Goal: Information Seeking & Learning: Learn about a topic

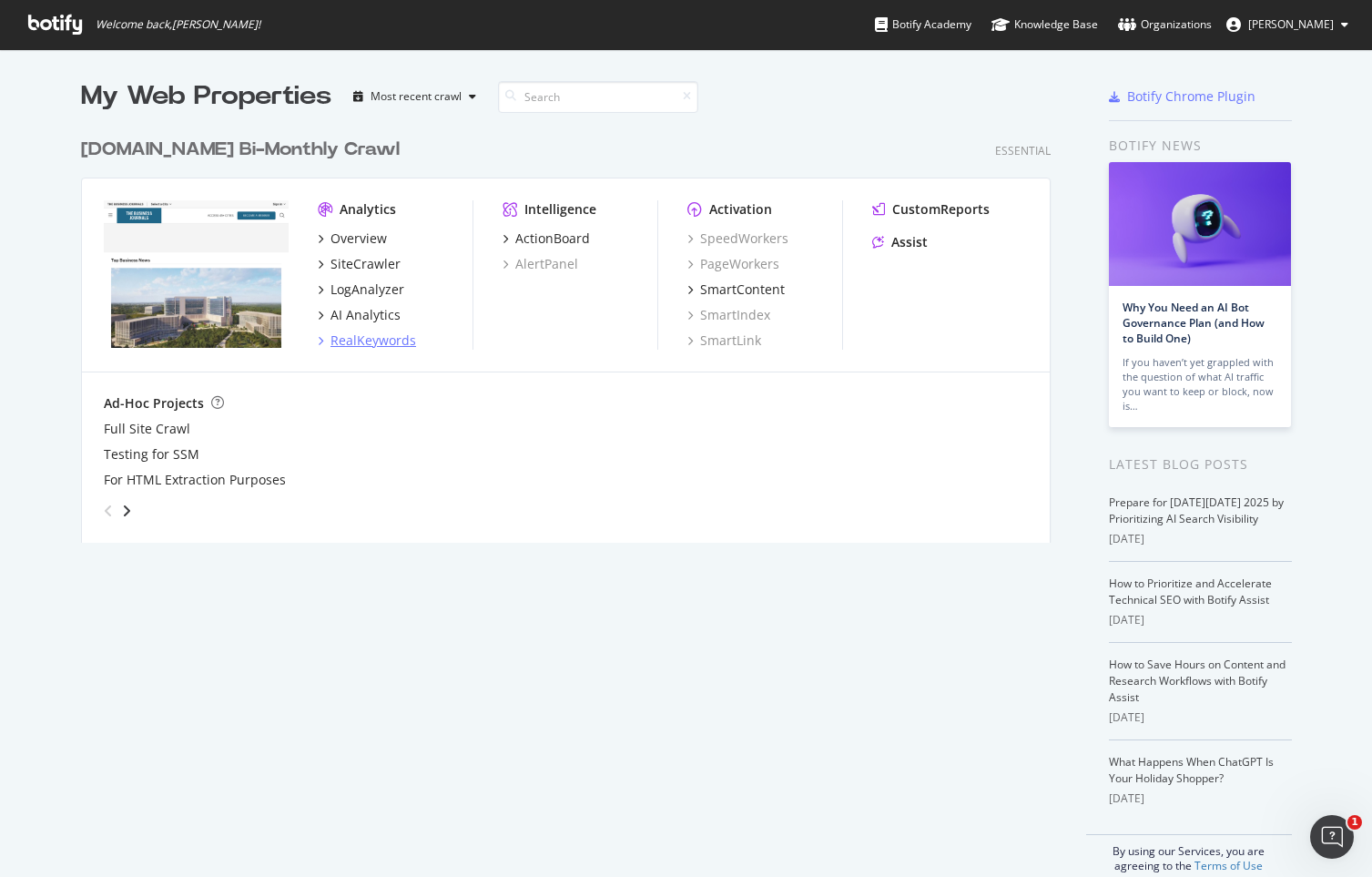
click at [402, 345] on div "RealKeywords" at bounding box center [373, 341] width 86 height 19
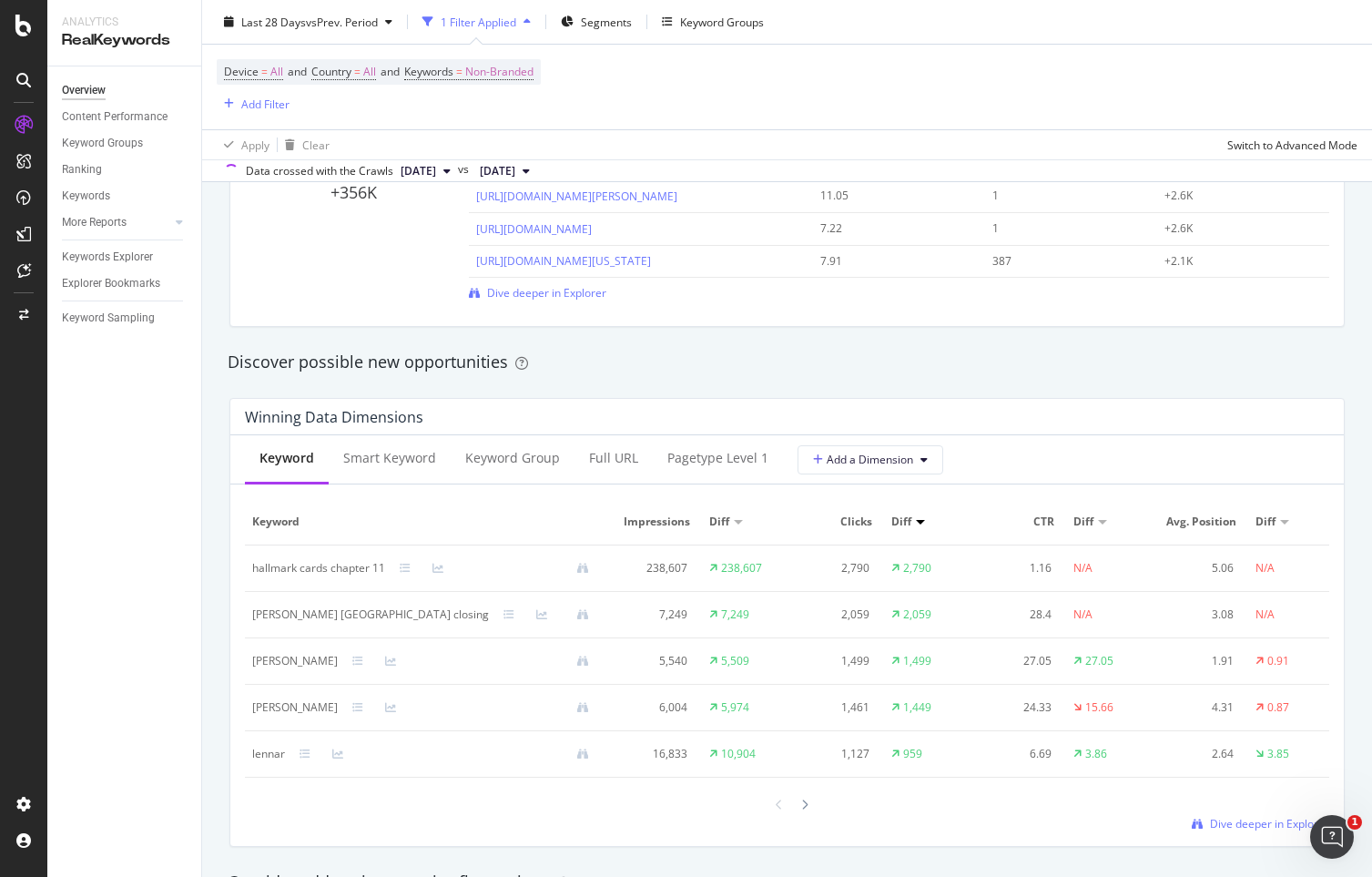
scroll to position [1519, 0]
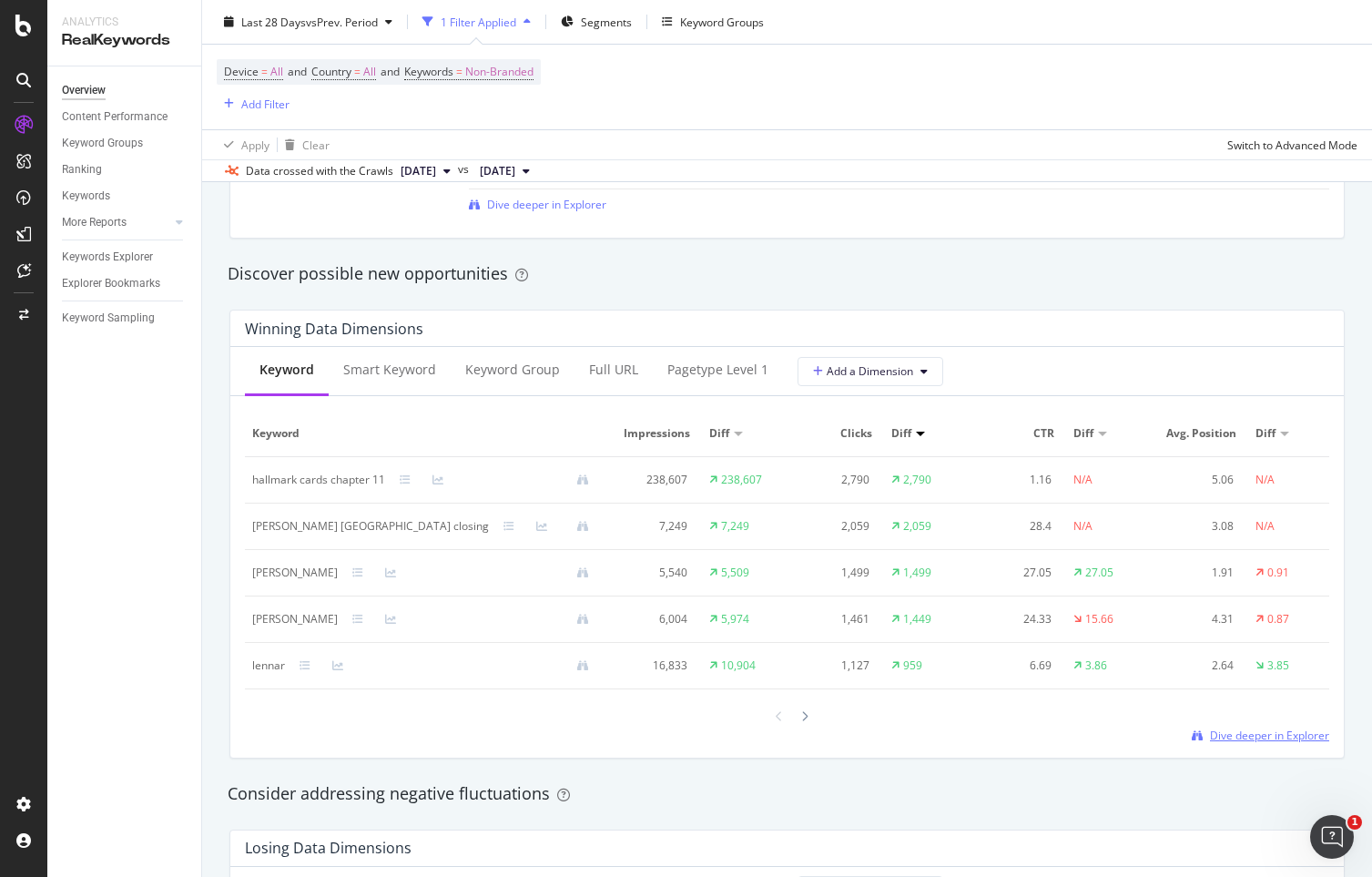
click at [1271, 743] on span "Dive deeper in Explorer" at bounding box center [1270, 735] width 119 height 16
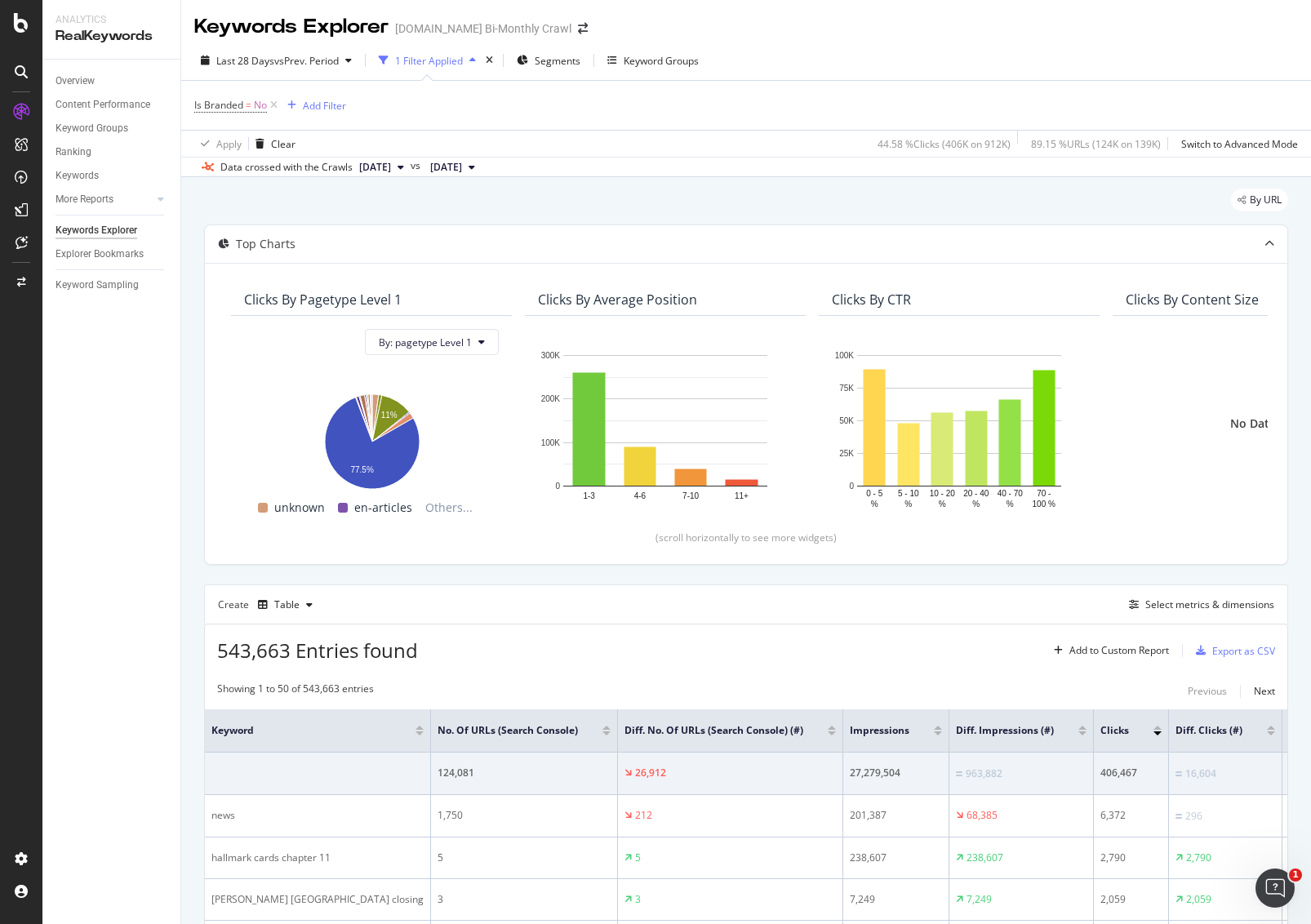
click at [391, 169] on span "[DATE]" at bounding box center [375, 168] width 32 height 15
click at [395, 271] on div "[DATE]" at bounding box center [400, 278] width 88 height 15
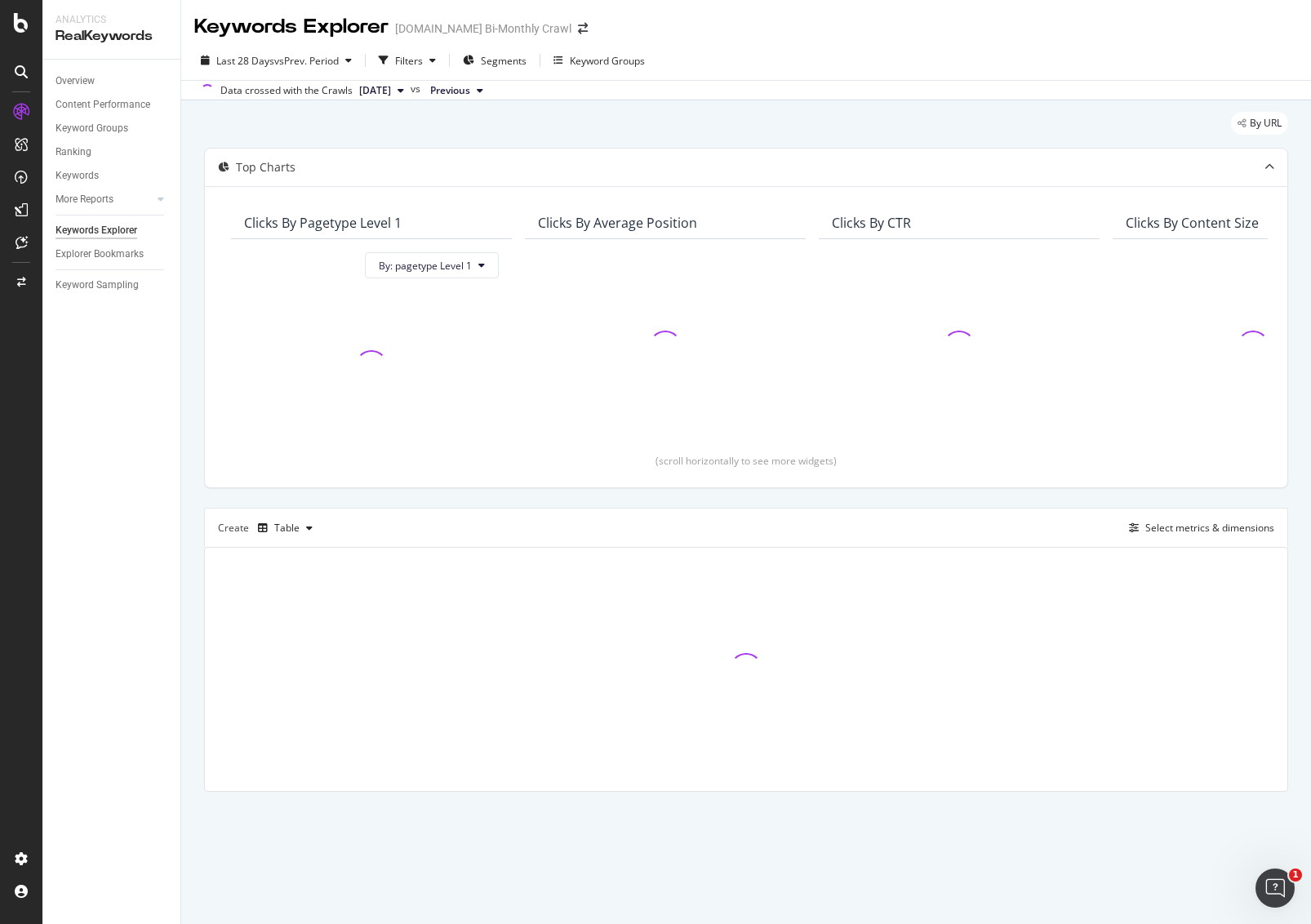
click at [470, 86] on span "Previous" at bounding box center [450, 91] width 40 height 15
click at [714, 141] on div "By URL" at bounding box center [746, 129] width 1085 height 36
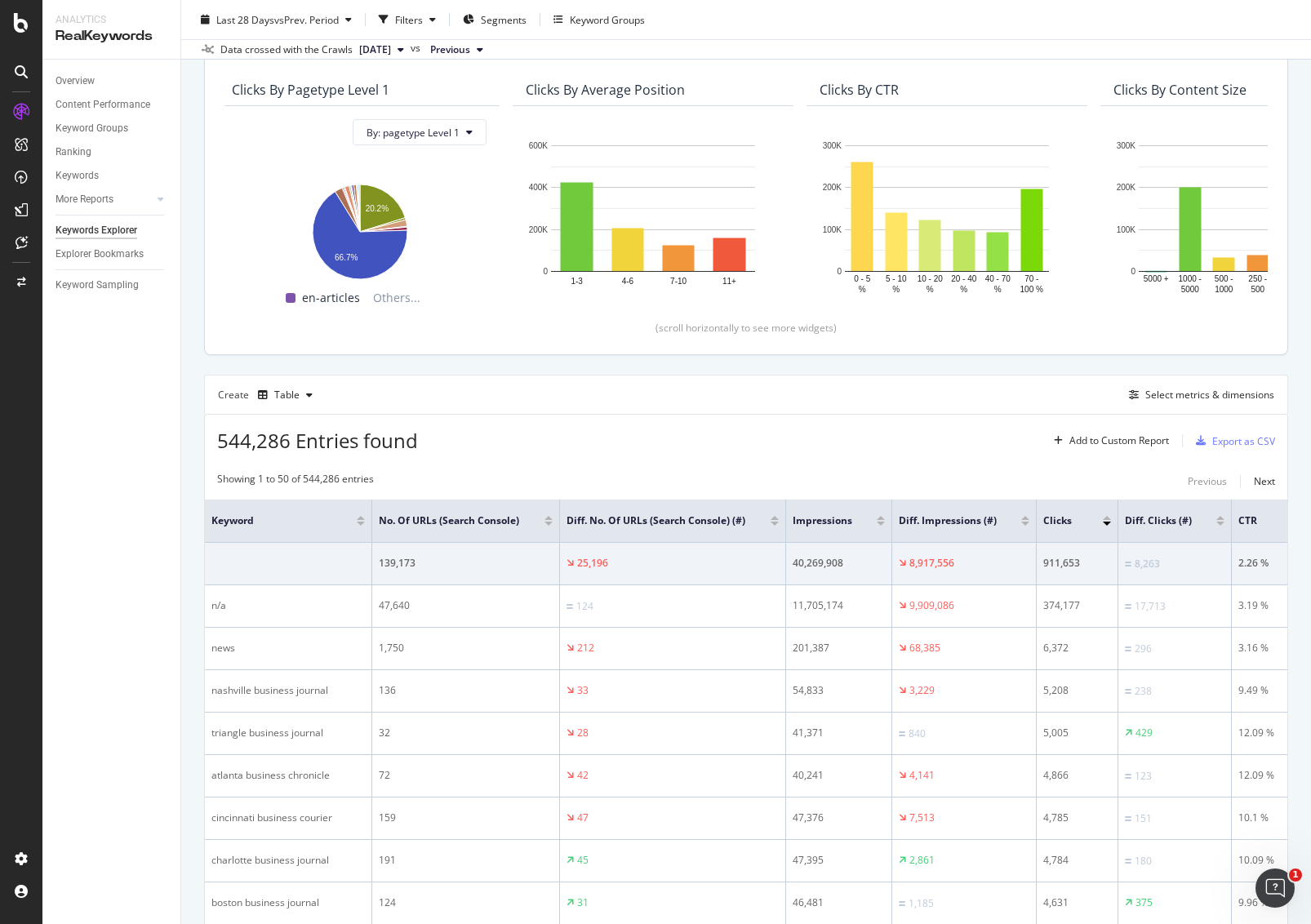
scroll to position [268, 0]
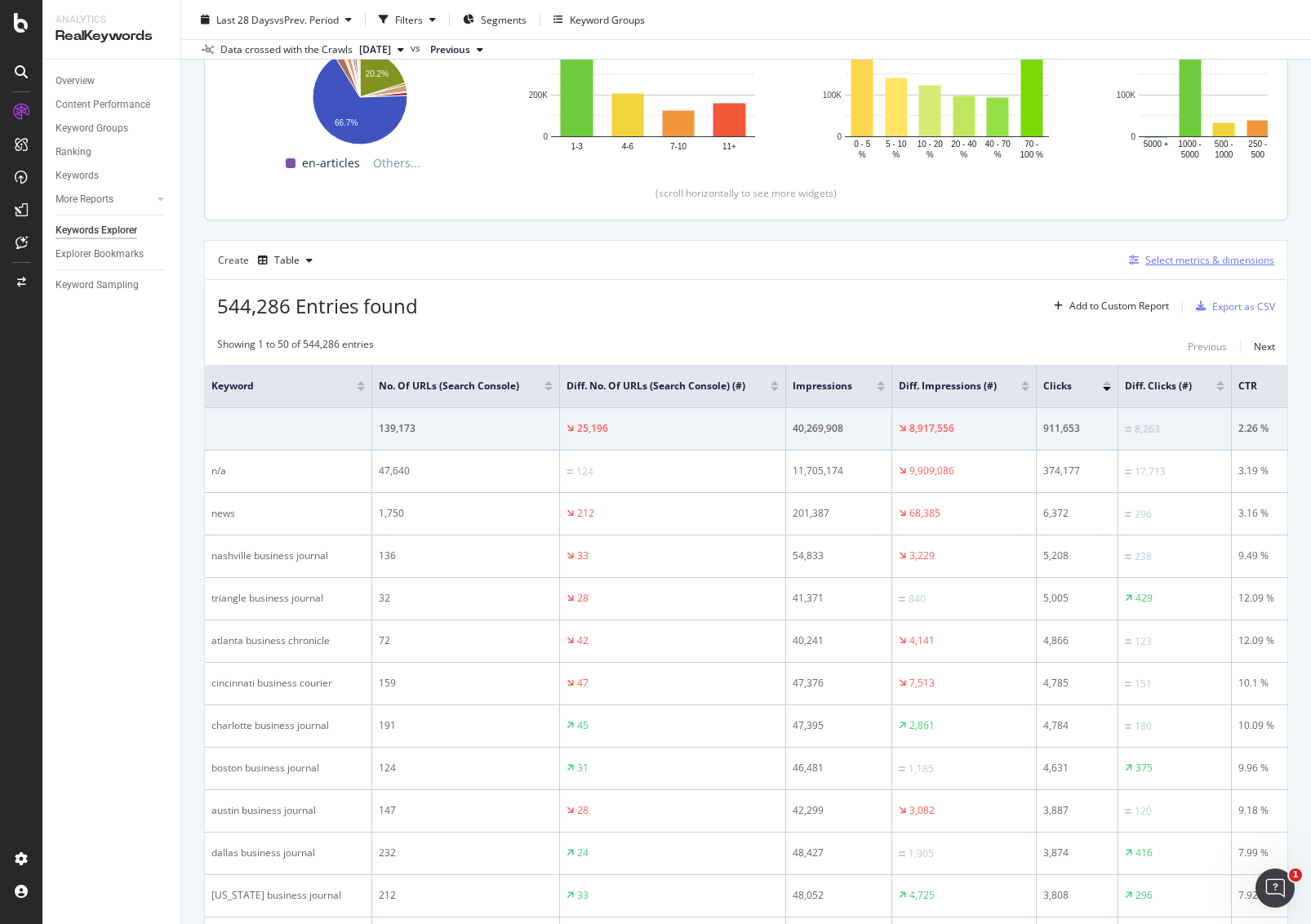
click at [1157, 253] on div "Select metrics & dimensions" at bounding box center [1210, 260] width 129 height 14
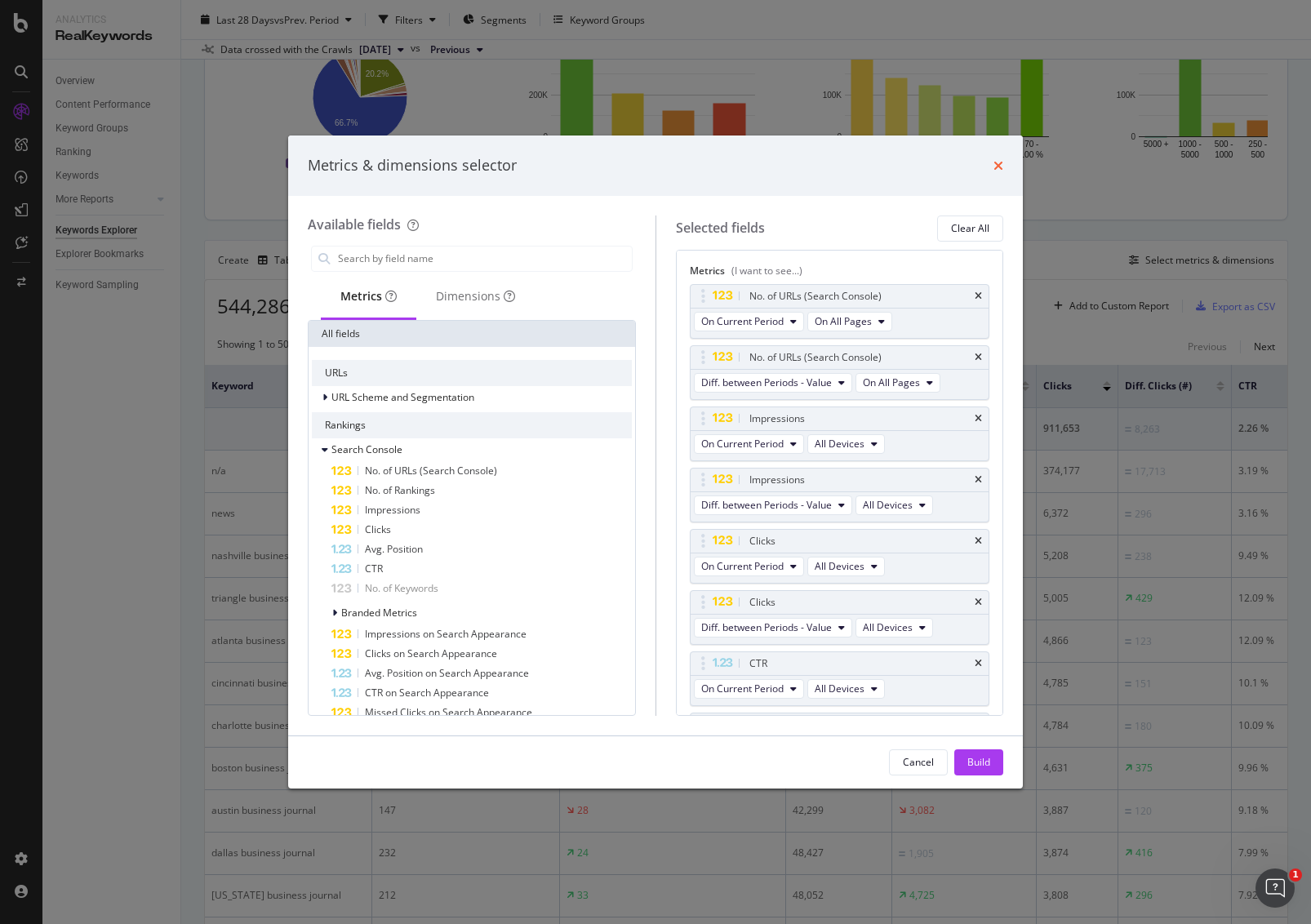
click at [995, 166] on icon "times" at bounding box center [999, 166] width 10 height 13
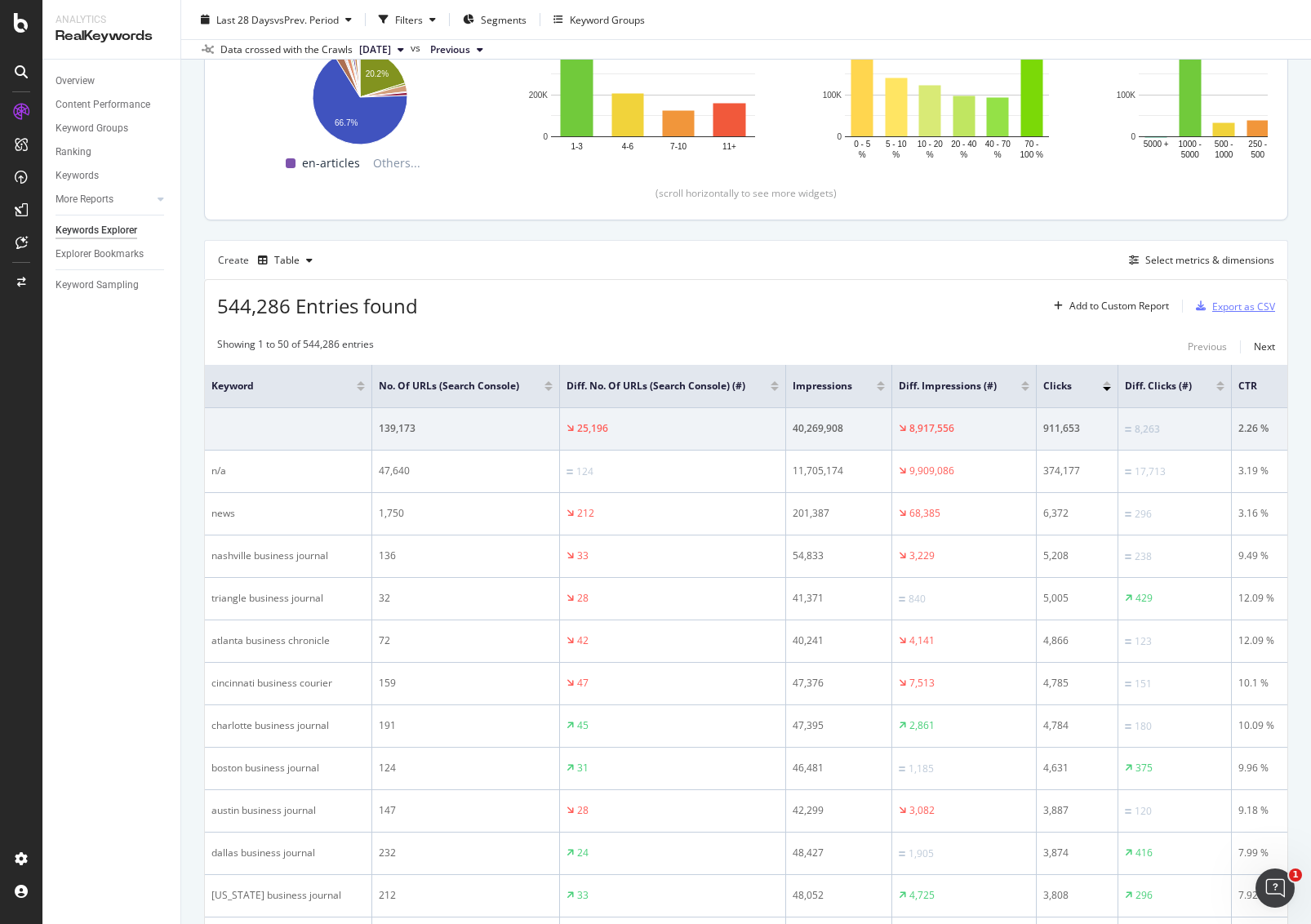
click at [1224, 308] on div "Export as CSV" at bounding box center [1243, 306] width 63 height 14
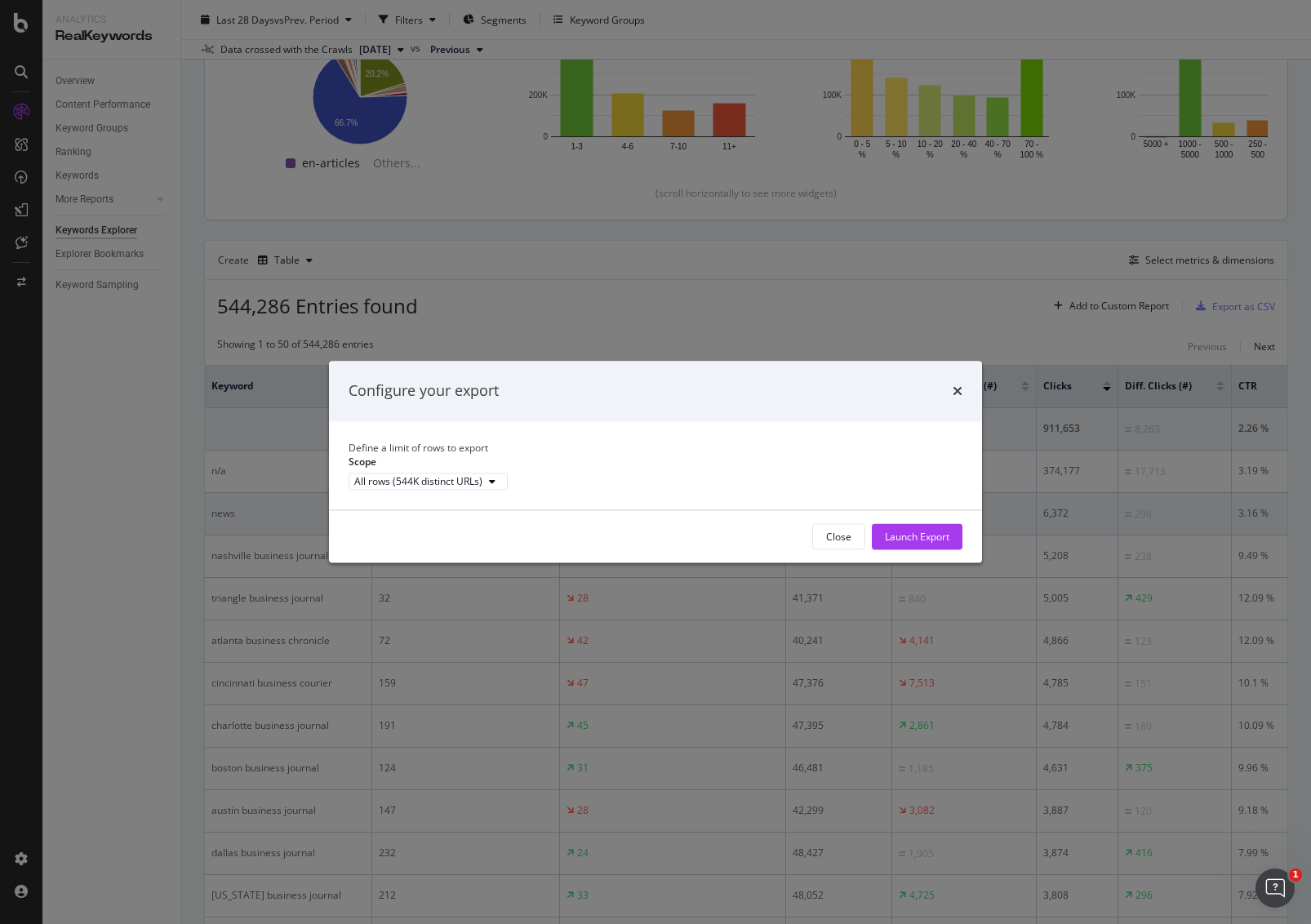
click at [923, 543] on div "Launch Export" at bounding box center [917, 537] width 64 height 14
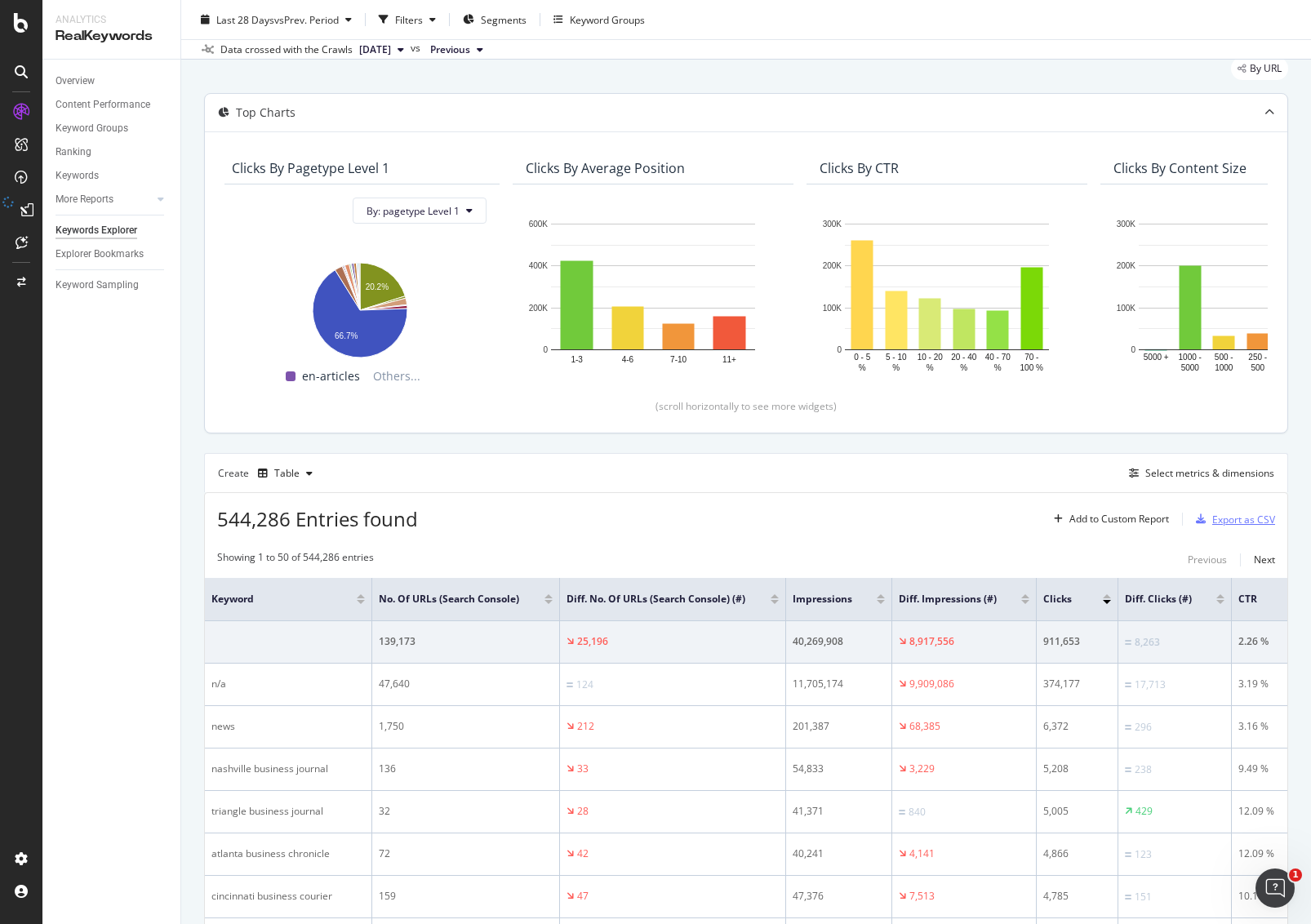
scroll to position [0, 0]
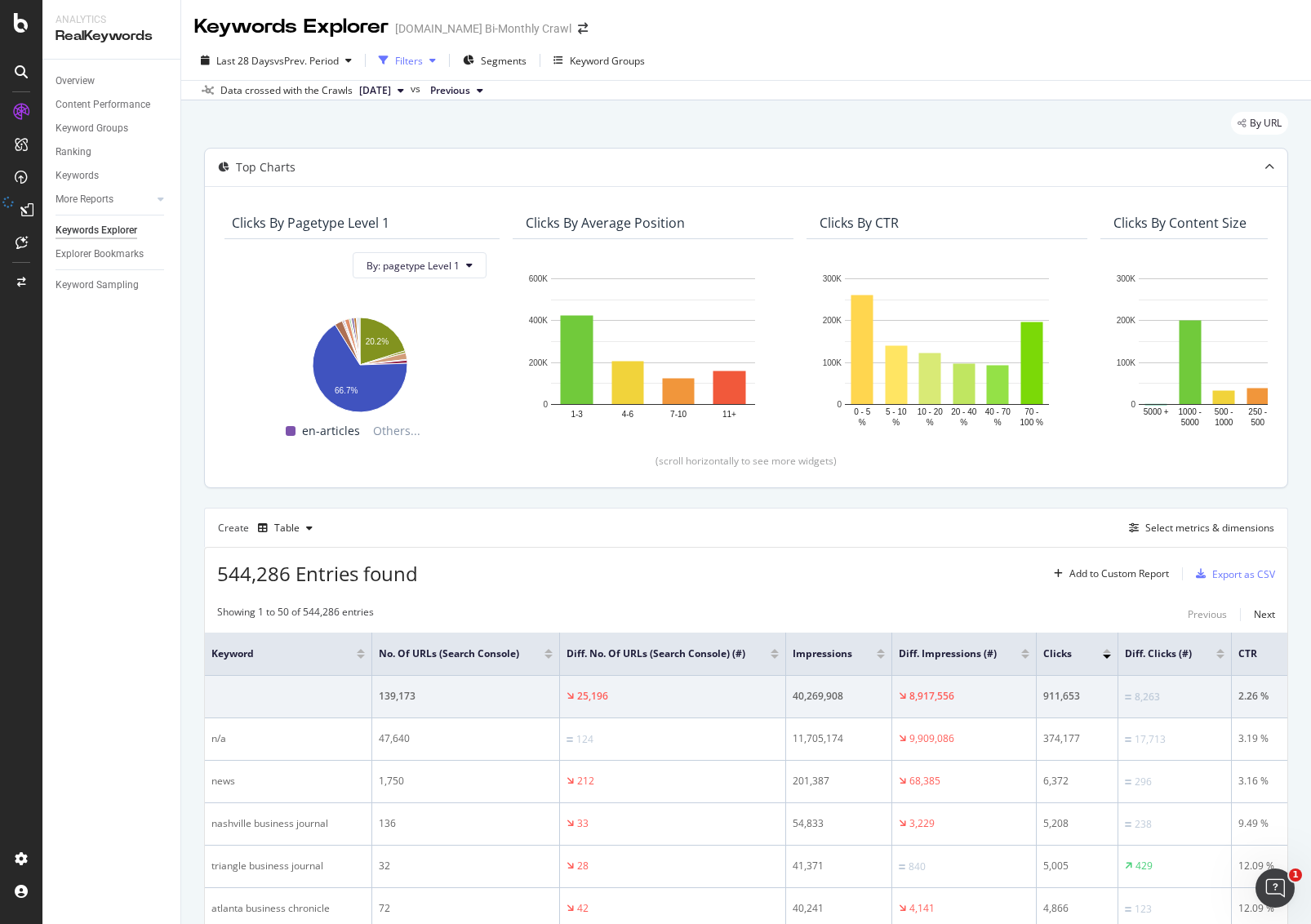
click at [423, 63] on div "Filters" at bounding box center [408, 61] width 28 height 14
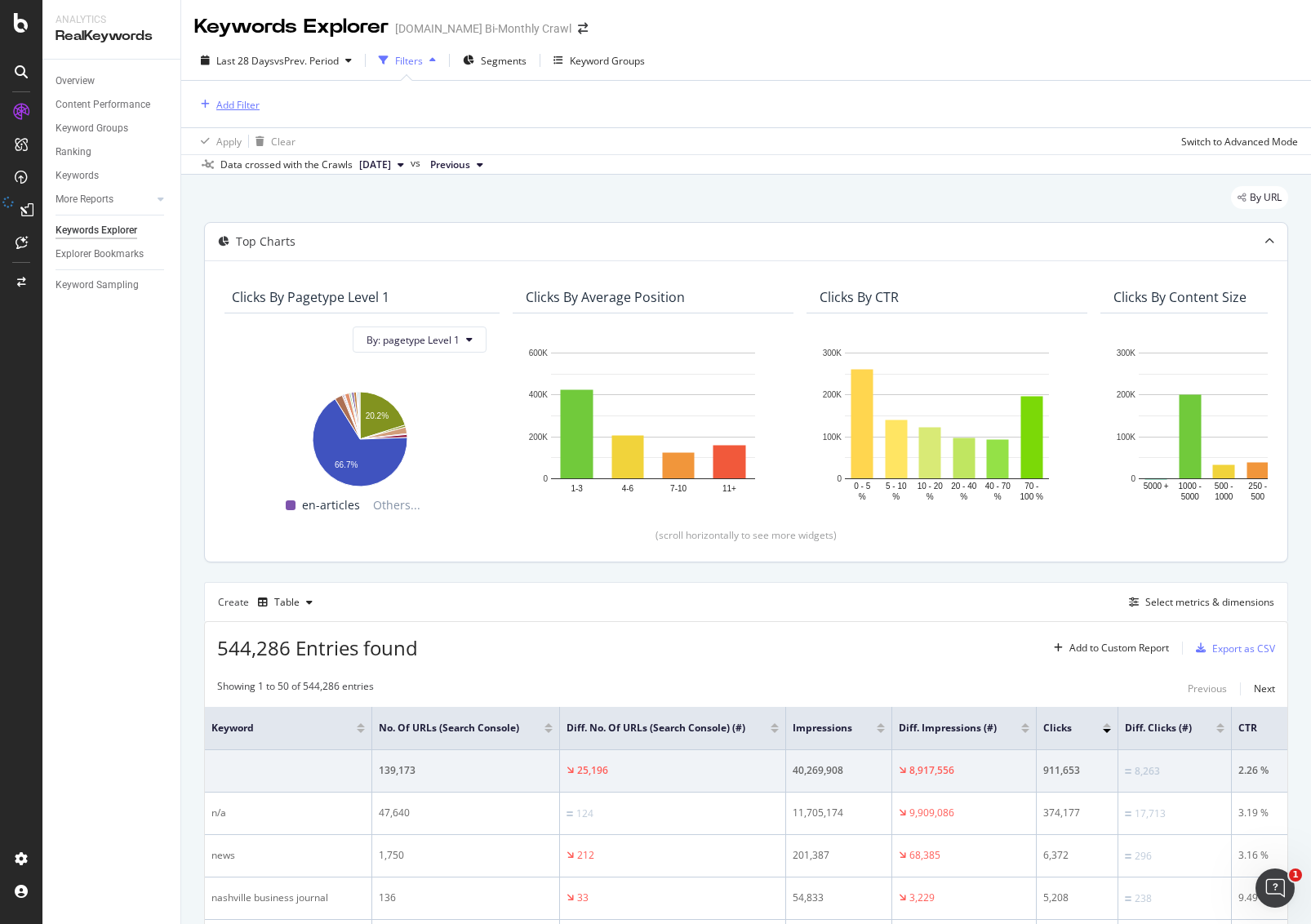
click at [245, 106] on div "Add Filter" at bounding box center [238, 104] width 43 height 14
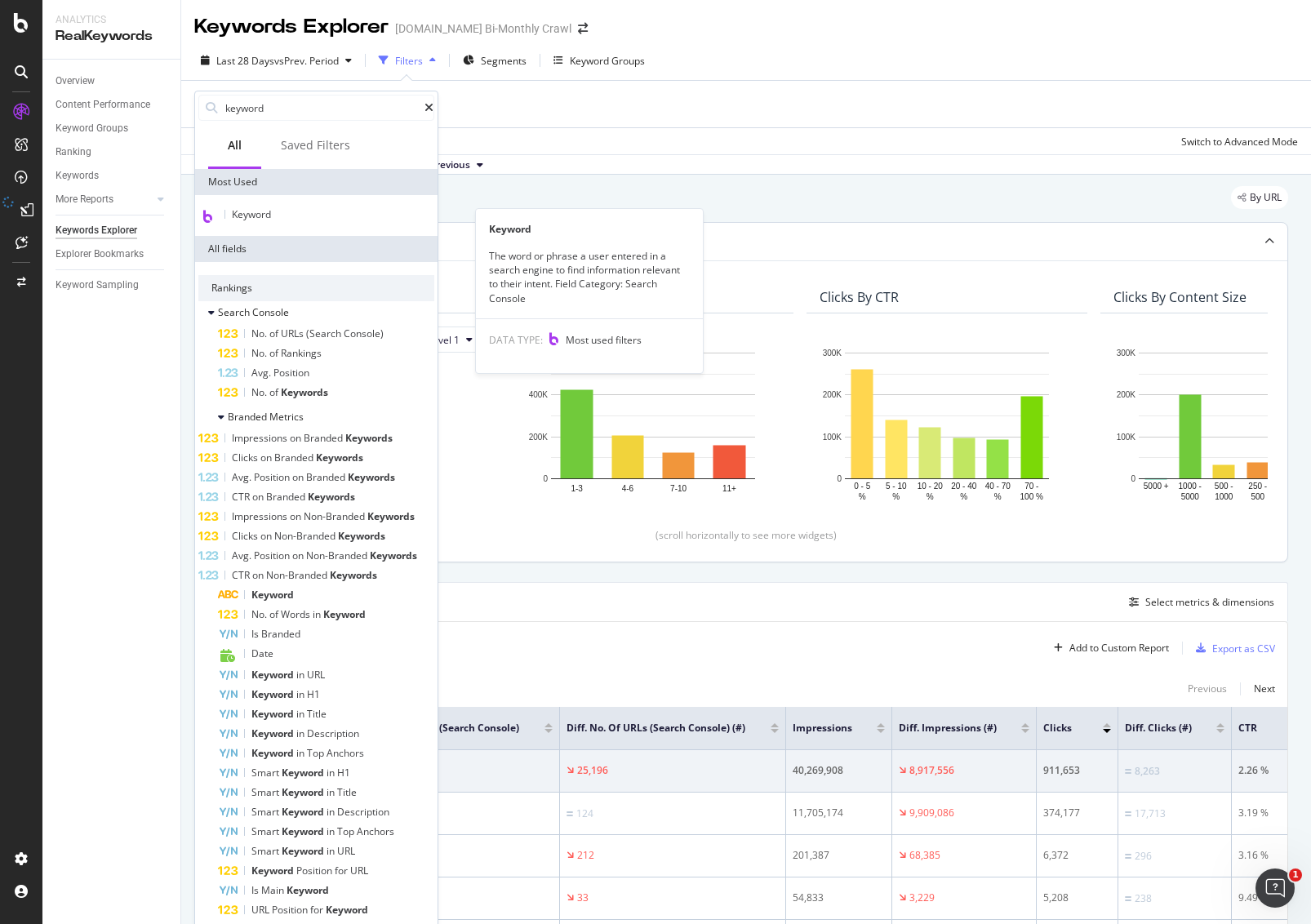
type input "keyword"
click at [293, 212] on div "Keyword" at bounding box center [316, 215] width 236 height 15
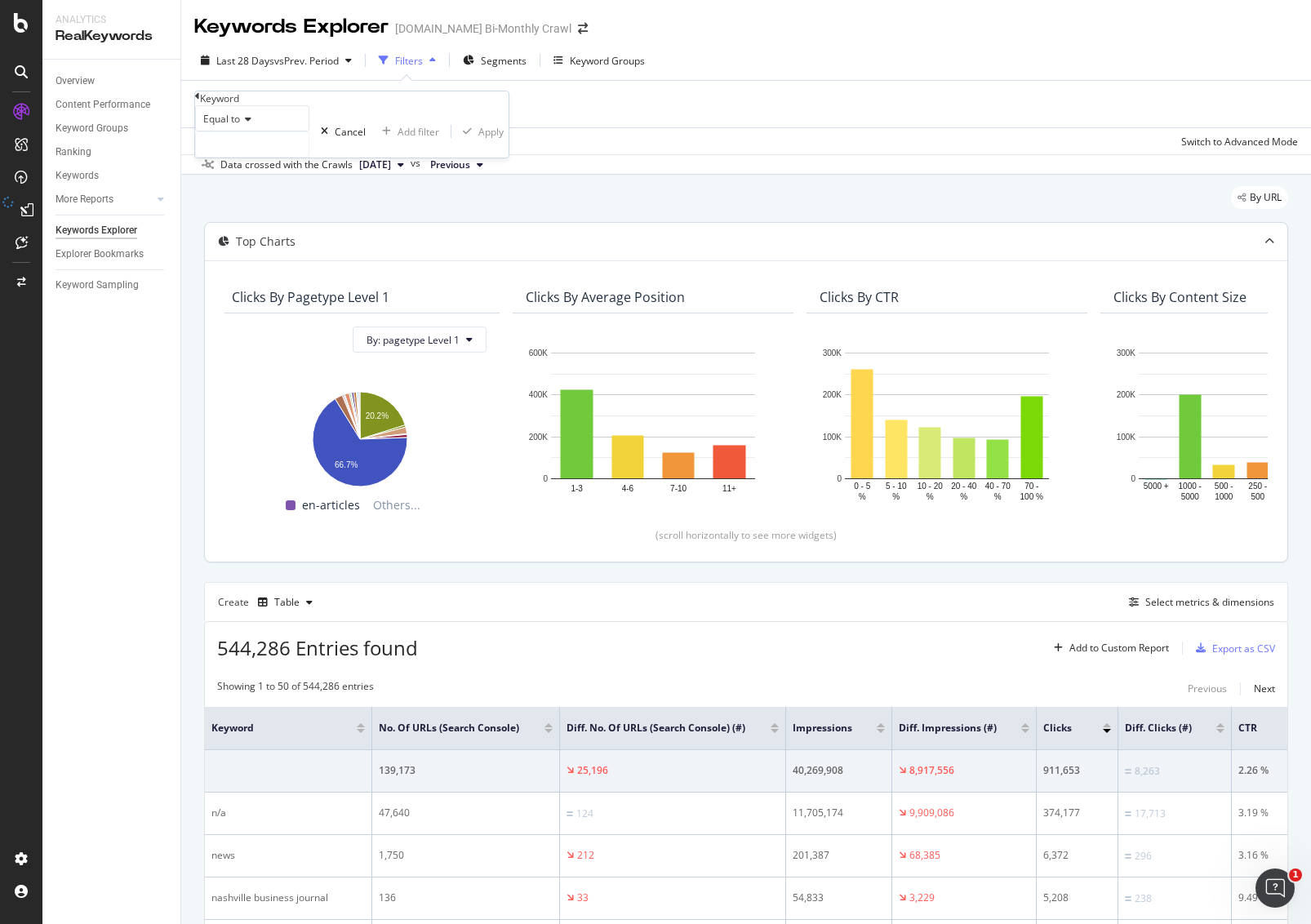
click at [251, 124] on icon at bounding box center [245, 119] width 12 height 10
click at [273, 252] on div "Contains" at bounding box center [252, 244] width 113 height 18
click at [309, 157] on input "text" at bounding box center [252, 144] width 113 height 24
type input "artificial"
click at [460, 139] on button "Apply" at bounding box center [488, 132] width 57 height 16
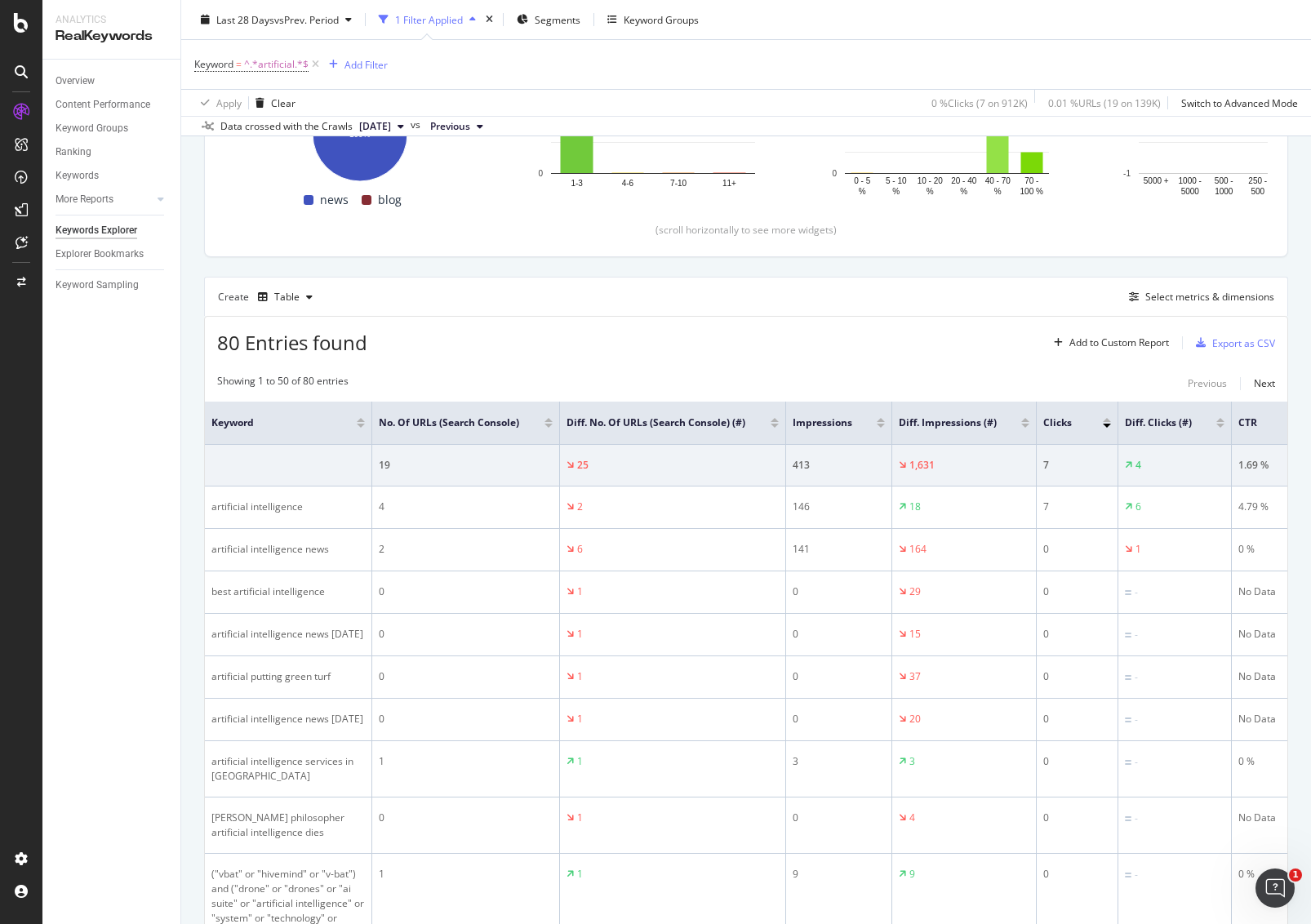
scroll to position [290, 0]
